Goal: Find specific fact: Find specific page/section

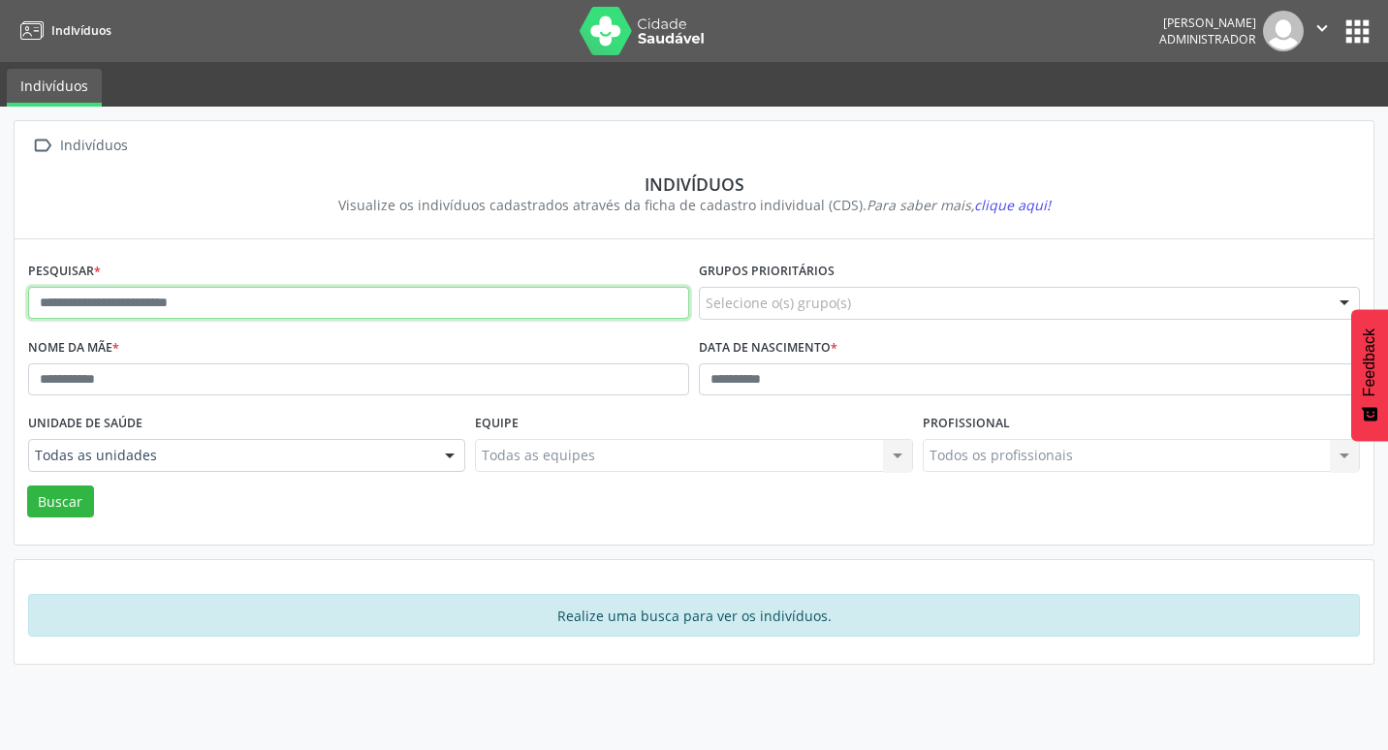
click at [141, 302] on input "text" at bounding box center [358, 303] width 661 height 33
click at [27, 485] on button "Buscar" at bounding box center [60, 501] width 67 height 33
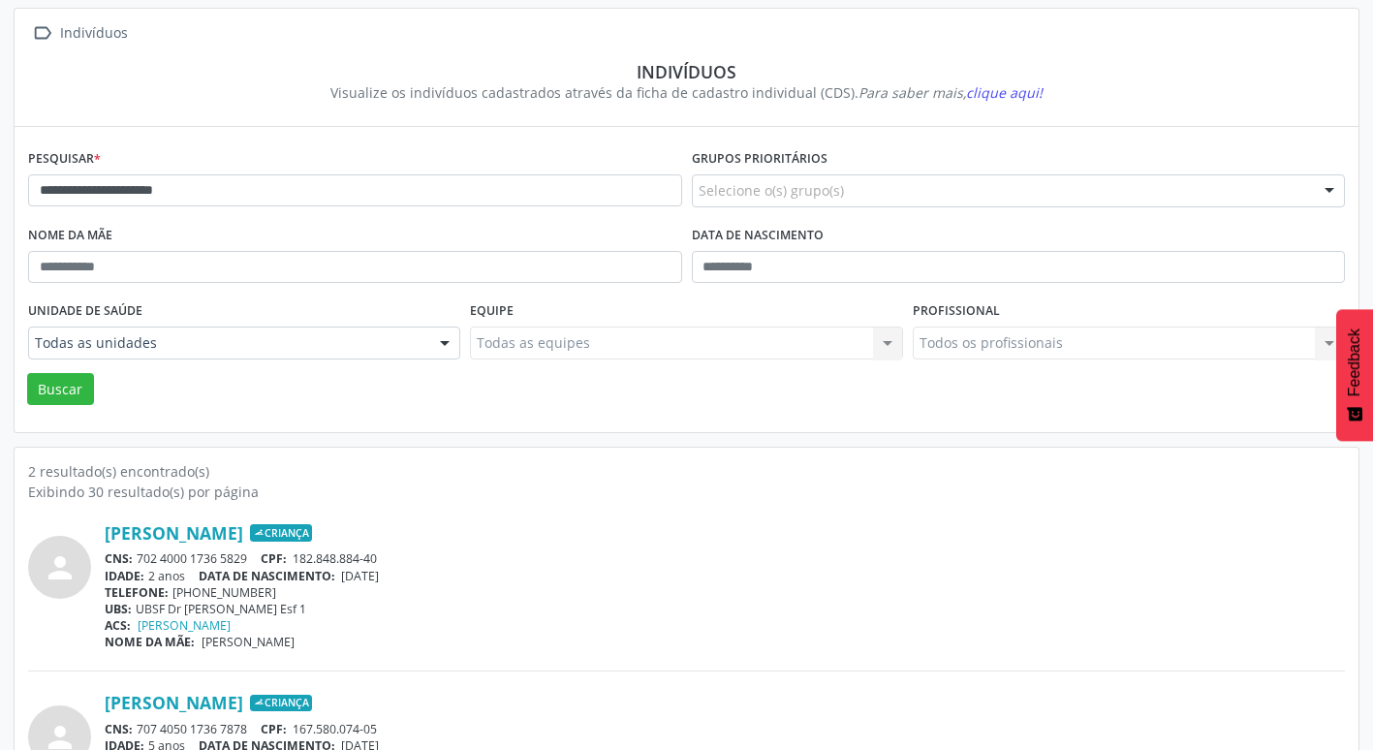
scroll to position [211, 0]
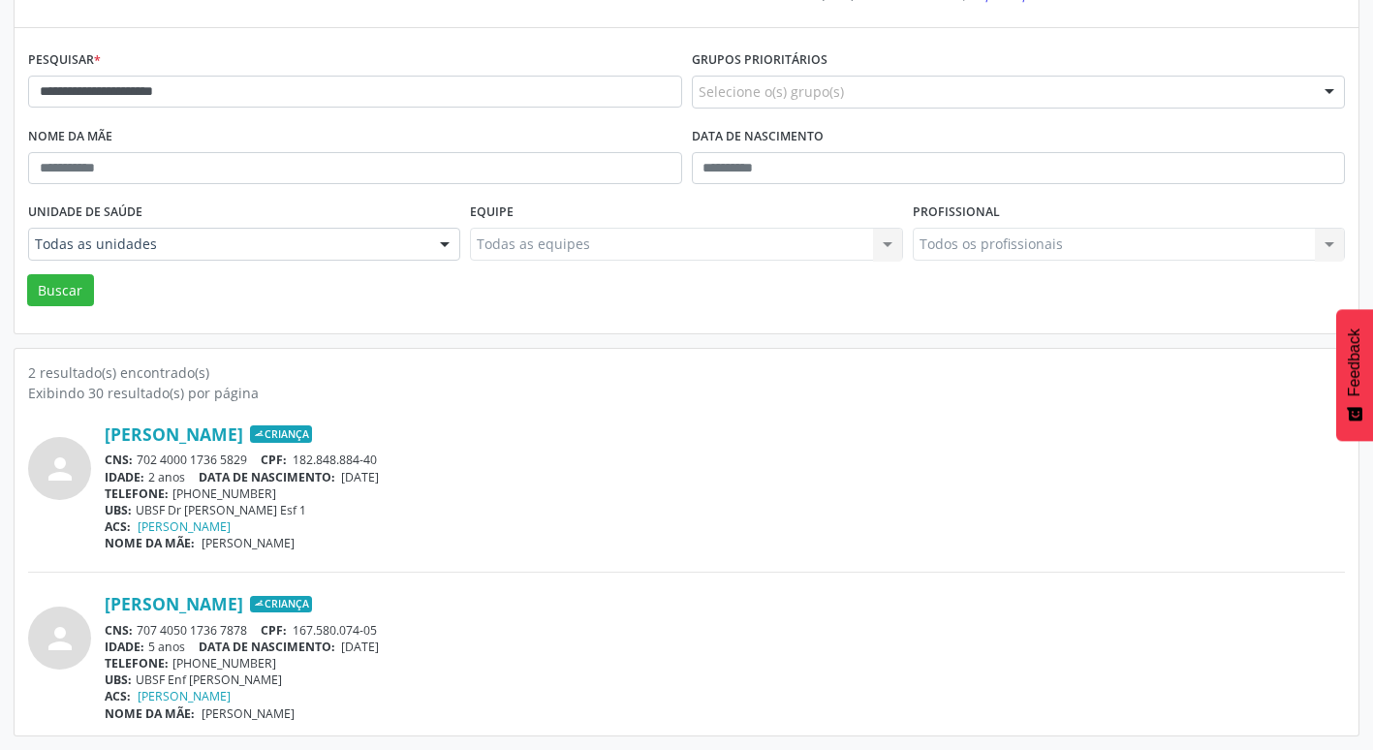
drag, startPoint x: 248, startPoint y: 460, endPoint x: 191, endPoint y: 460, distance: 57.2
click at [191, 460] on div "CNS: 702 4000 1736 5829 CPF: 182.848.884-40" at bounding box center [725, 460] width 1240 height 16
drag, startPoint x: 191, startPoint y: 460, endPoint x: 444, endPoint y: 441, distance: 253.7
click at [444, 441] on div "person [PERSON_NAME] Criança CNS: 702 4000 1736 5829 CPF: 182.848.884-40 IDADE:…" at bounding box center [686, 487] width 1317 height 128
copy div "[PERSON_NAME]"
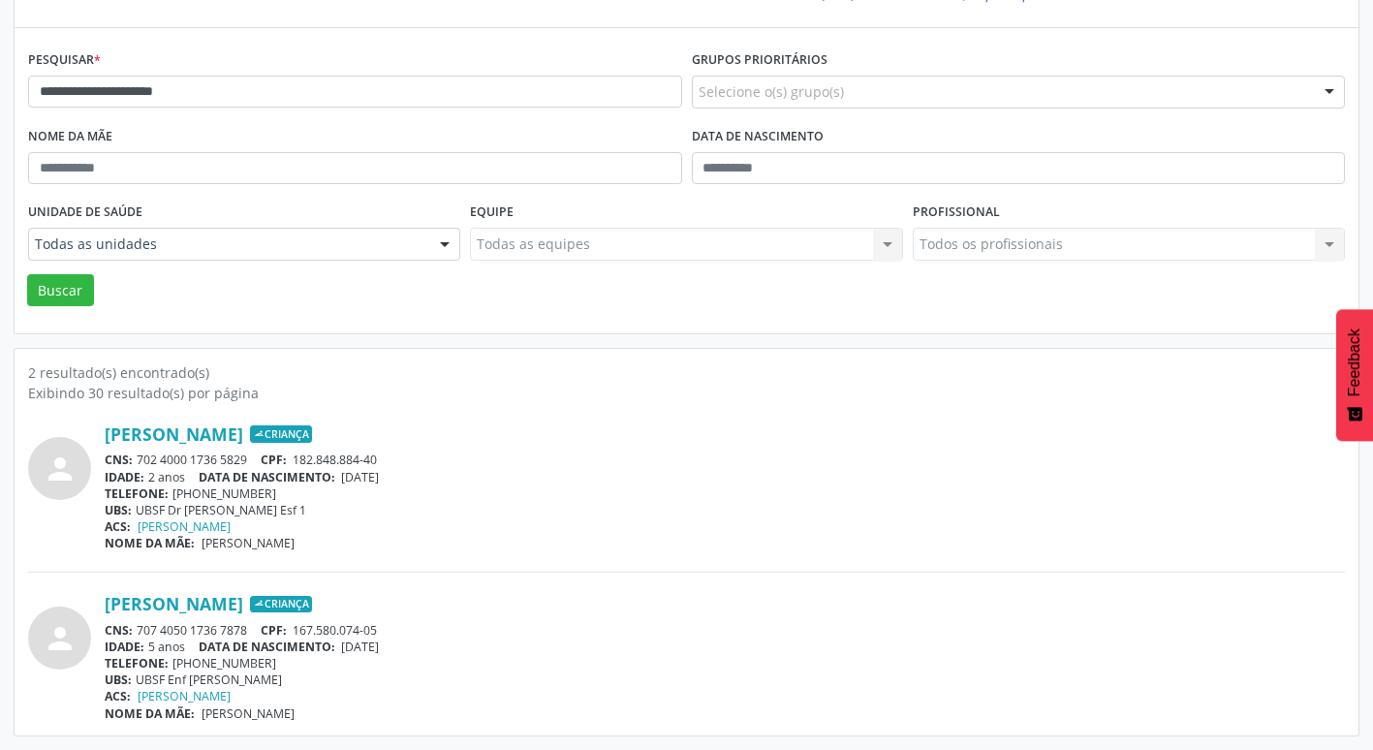
drag, startPoint x: 252, startPoint y: 459, endPoint x: 135, endPoint y: 458, distance: 117.3
click at [135, 458] on div "CNS: 702 4000 1736 5829 CPF: 182.848.884-40" at bounding box center [725, 460] width 1240 height 16
copy div "702 4000 1736 5829"
click at [243, 438] on link "[PERSON_NAME]" at bounding box center [174, 433] width 139 height 21
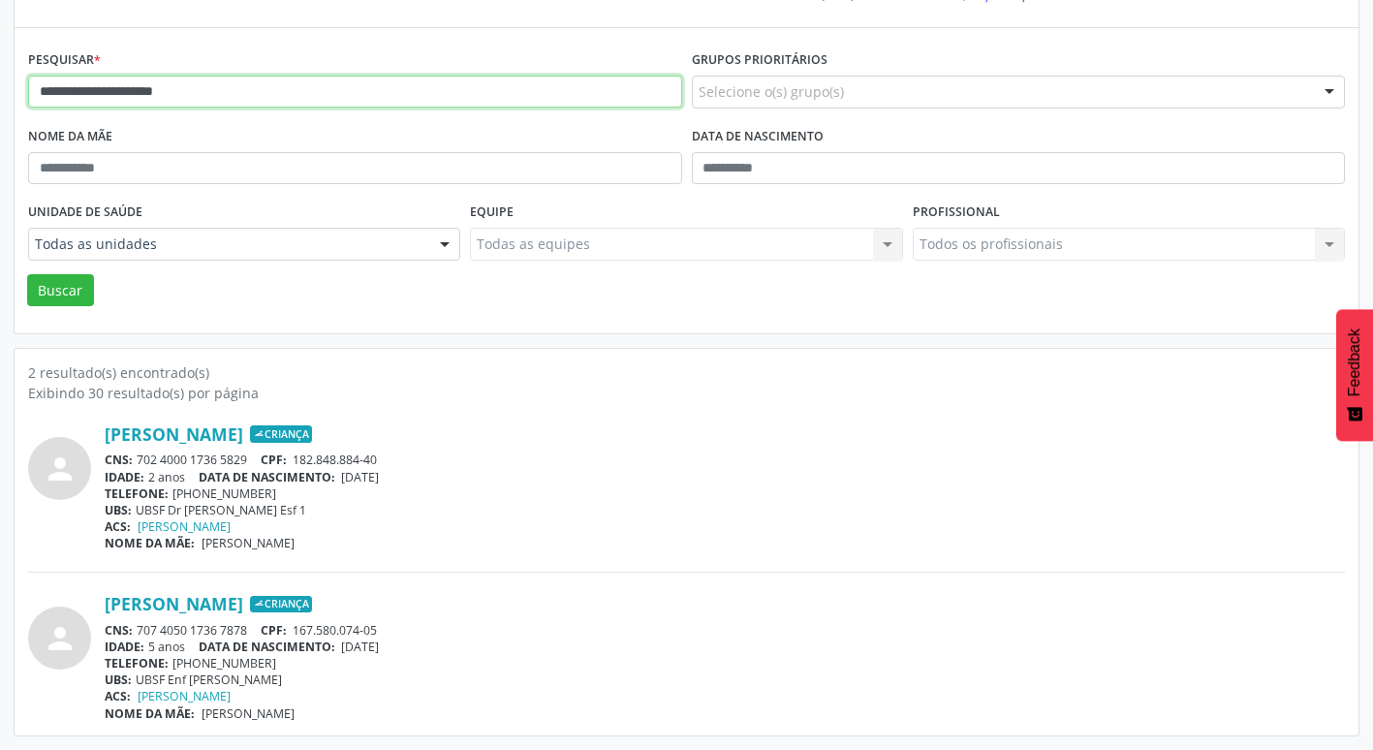
drag, startPoint x: 264, startPoint y: 97, endPoint x: -4, endPoint y: 85, distance: 267.7
click at [0, 85] on html "**********" at bounding box center [686, 164] width 1373 height 750
type input "**********"
click at [27, 274] on button "Buscar" at bounding box center [60, 290] width 67 height 33
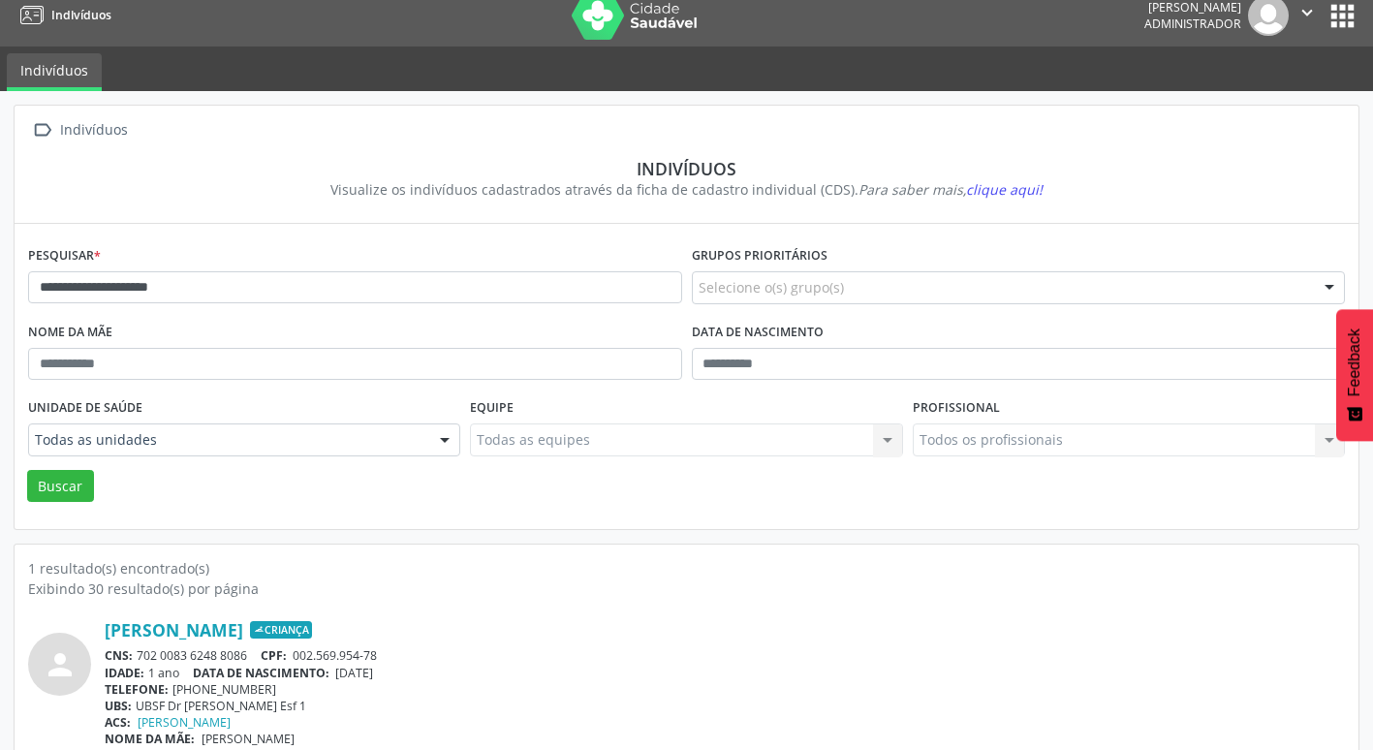
scroll to position [41, 0]
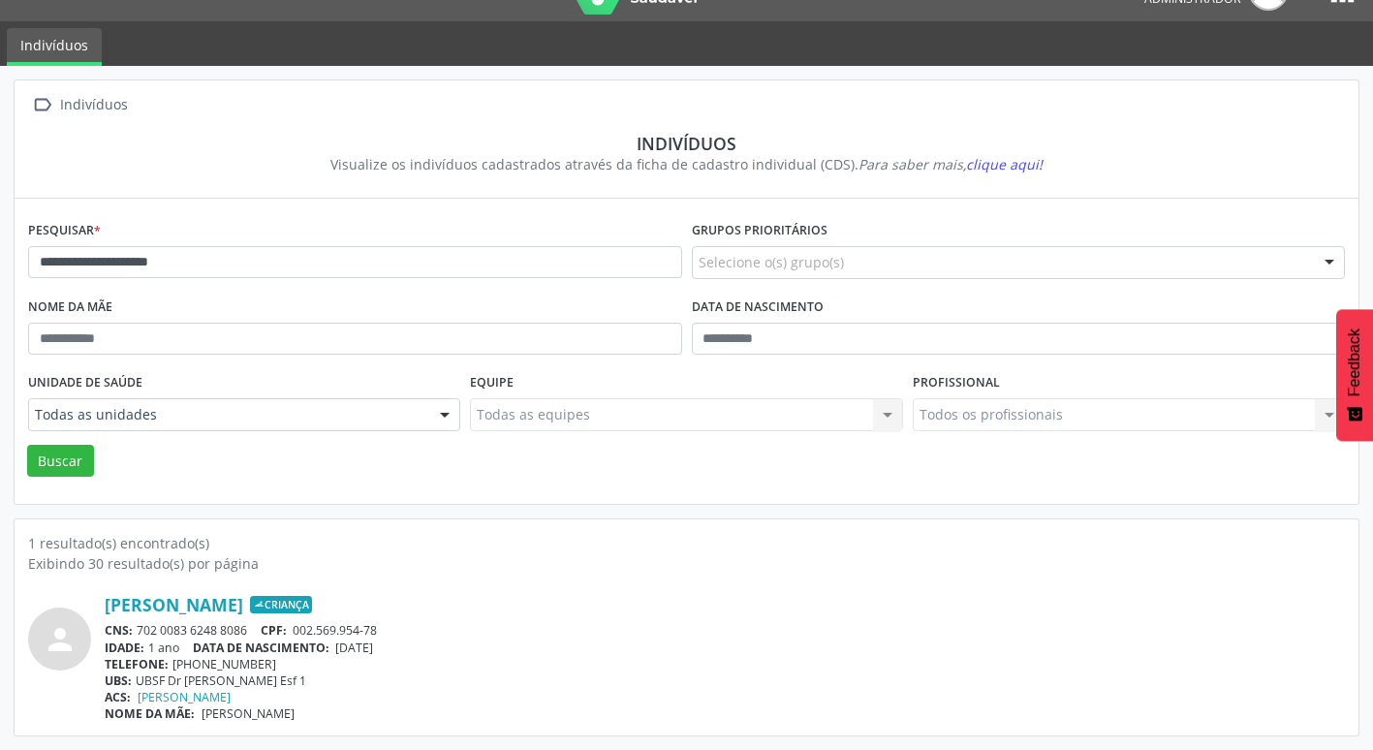
drag, startPoint x: 100, startPoint y: 607, endPoint x: 347, endPoint y: 601, distance: 247.2
click at [347, 601] on div "person [PERSON_NAME] Criança CNS: 702 0083 6248 8086 CPF: 002.569.954-78 IDADE:…" at bounding box center [686, 658] width 1317 height 128
copy div "[PERSON_NAME]"
click at [243, 609] on link "[PERSON_NAME]" at bounding box center [174, 604] width 139 height 21
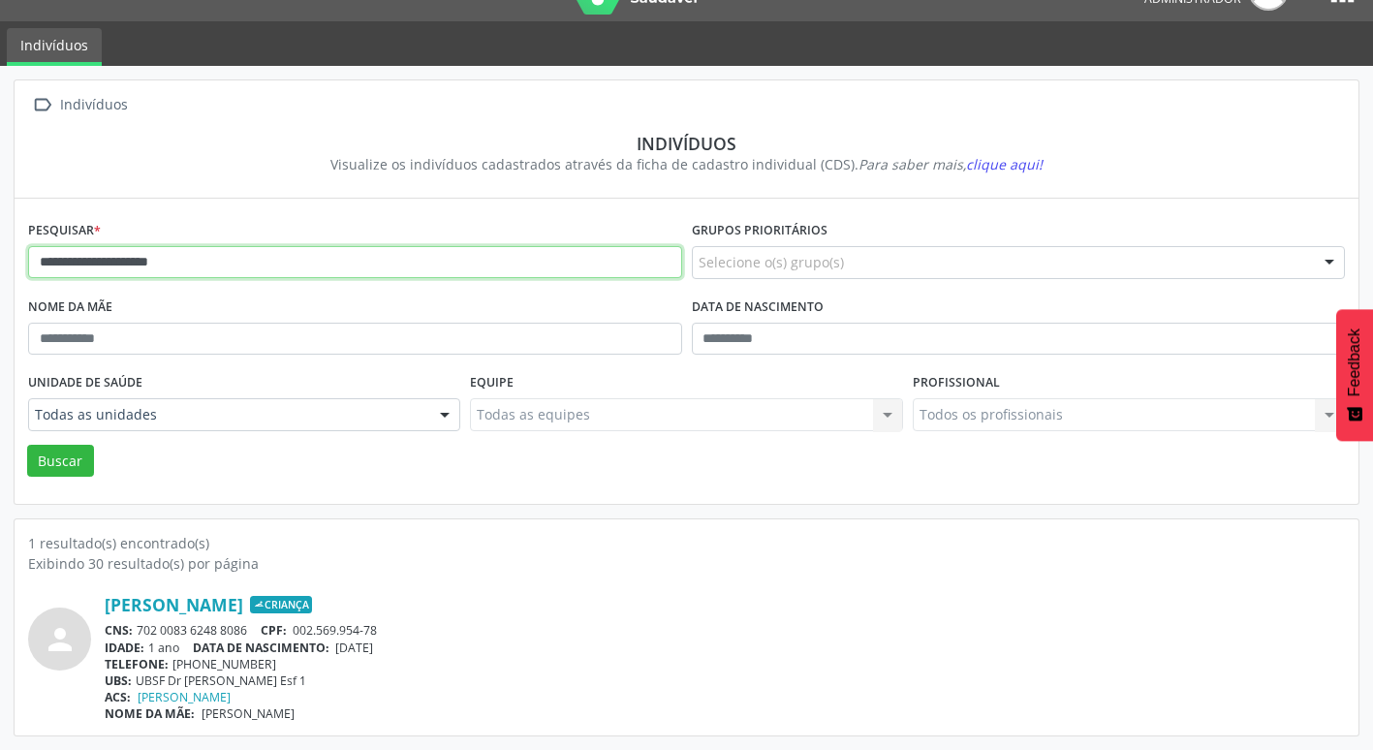
click at [197, 266] on input "**********" at bounding box center [355, 262] width 654 height 33
